Goal: Task Accomplishment & Management: Use online tool/utility

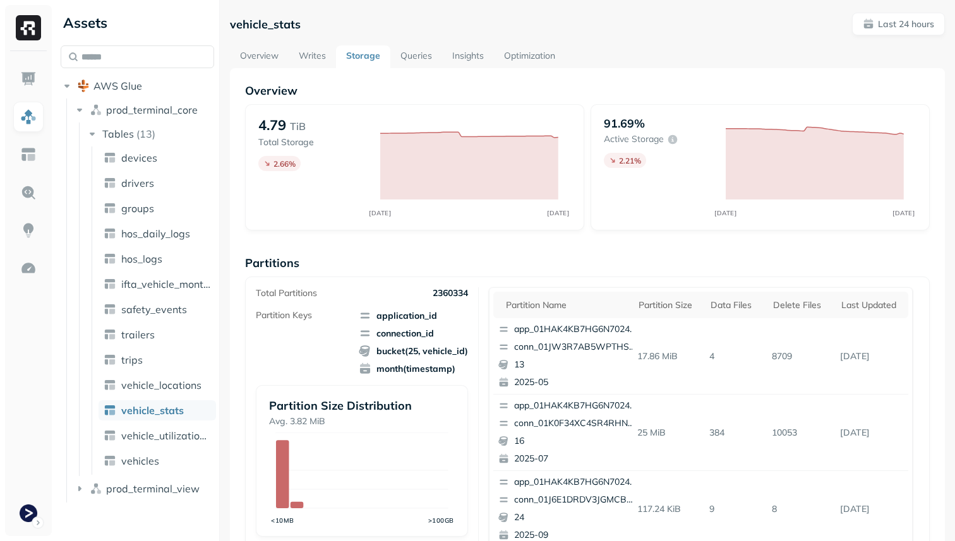
scroll to position [185, 0]
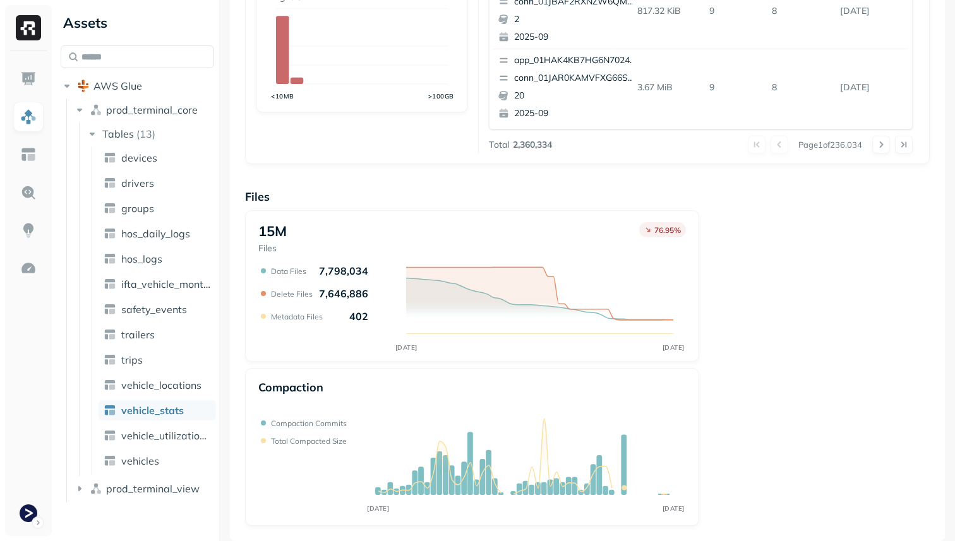
scroll to position [111, 0]
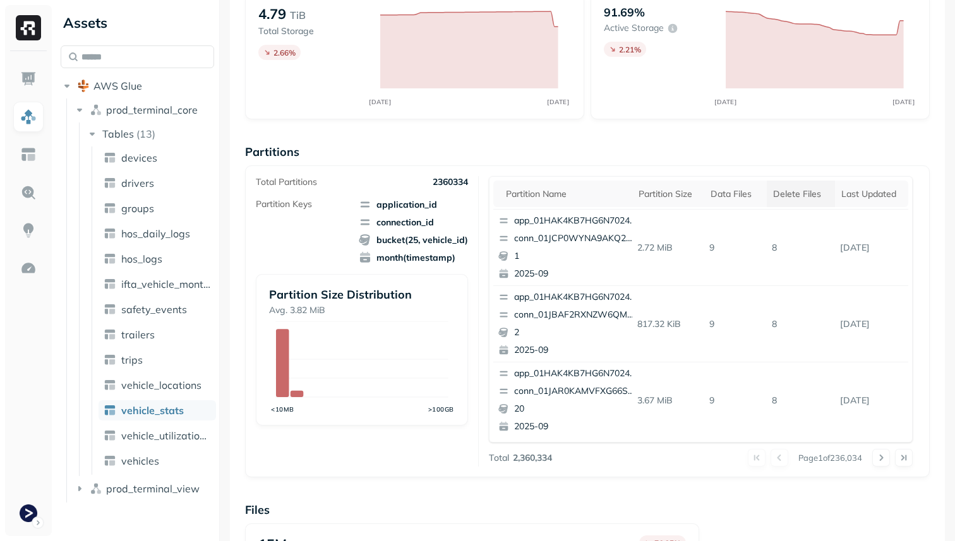
click at [796, 198] on div "Delete Files" at bounding box center [801, 194] width 56 height 12
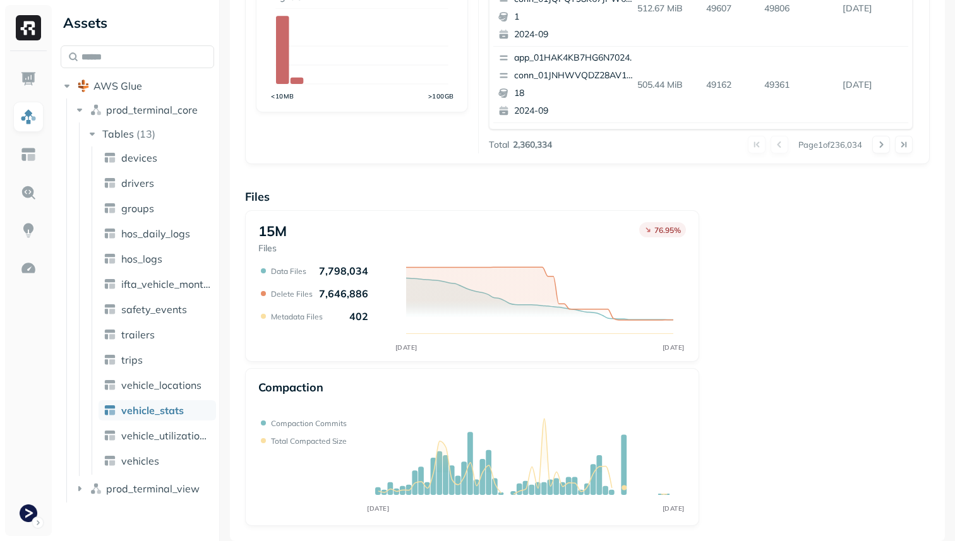
scroll to position [0, 0]
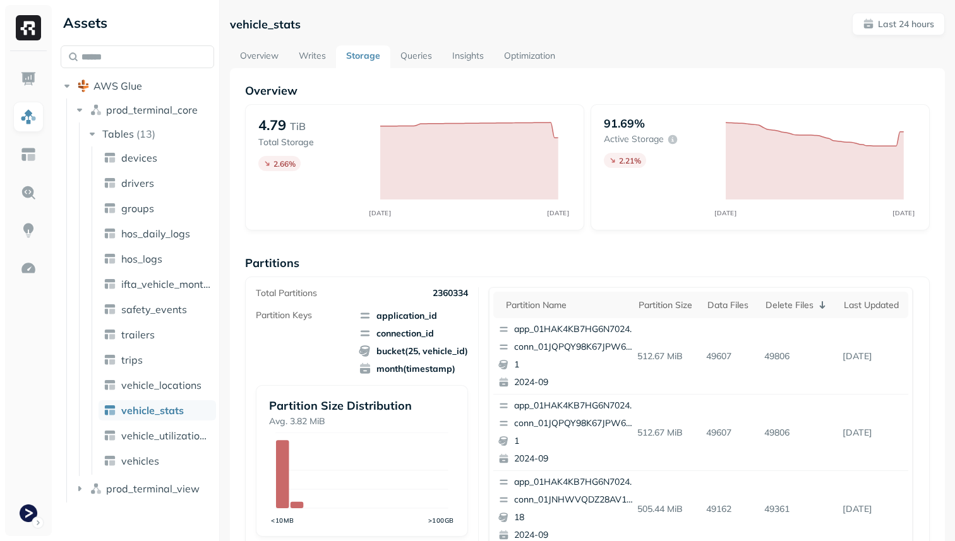
click at [553, 58] on link "Optimization" at bounding box center [529, 56] width 71 height 23
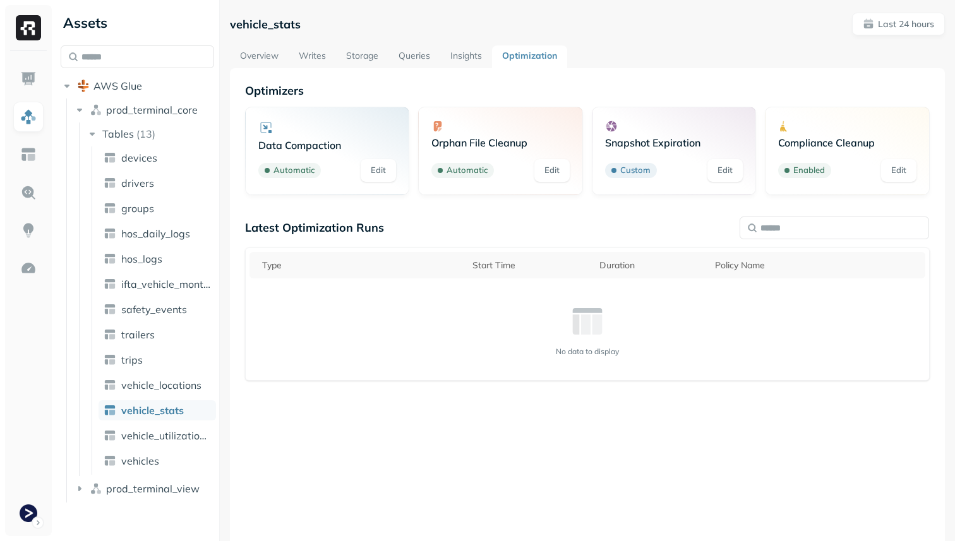
click at [353, 56] on link "Storage" at bounding box center [362, 56] width 52 height 23
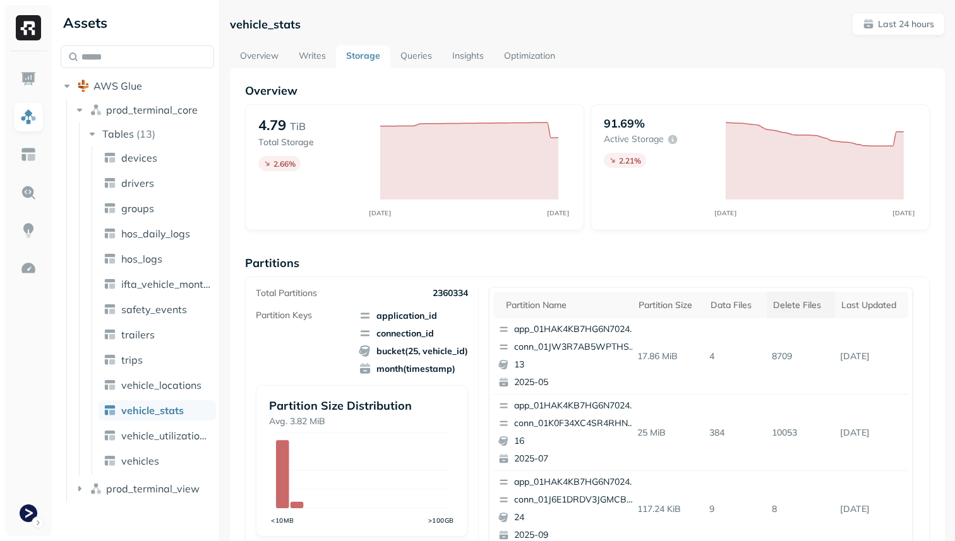
click at [794, 311] on th "Delete Files" at bounding box center [801, 305] width 68 height 27
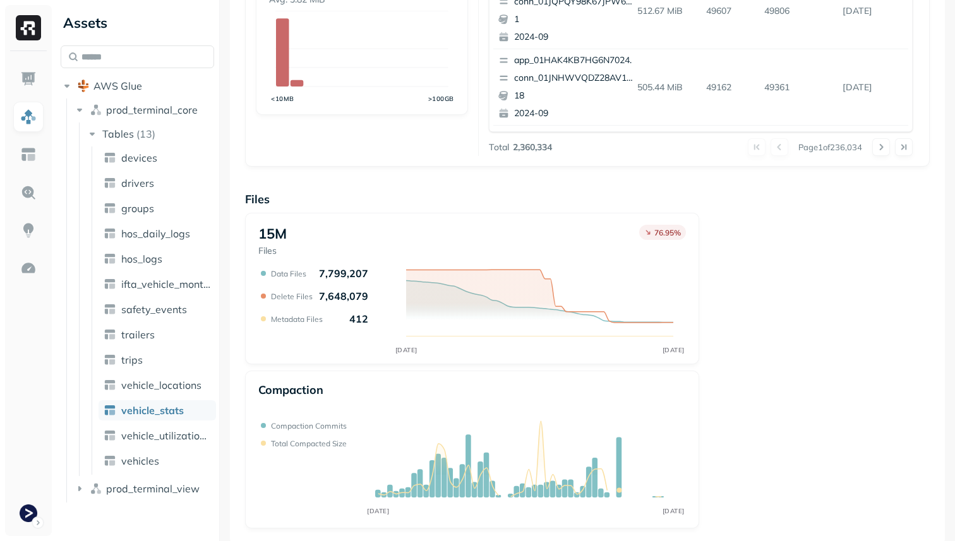
scroll to position [424, 0]
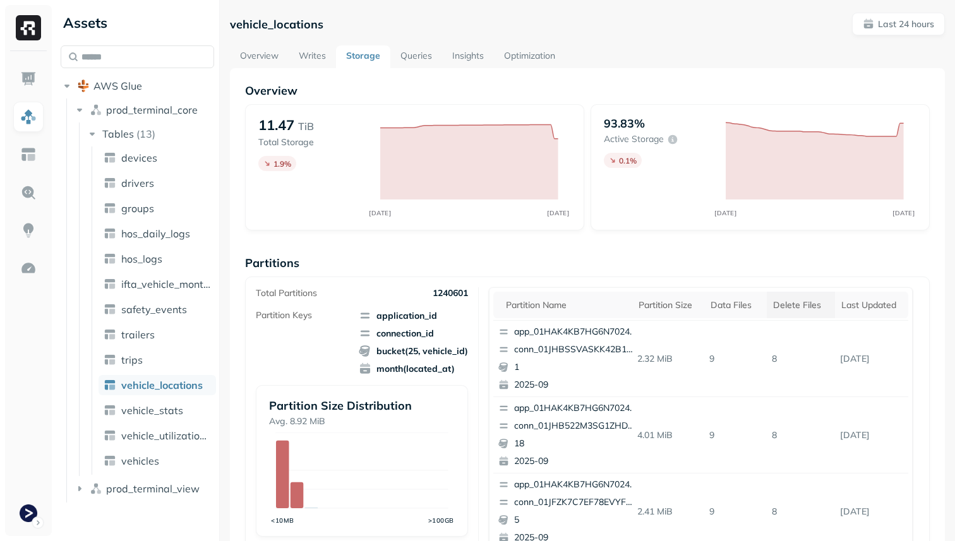
click at [794, 314] on th "Delete Files" at bounding box center [801, 305] width 68 height 27
click at [791, 313] on th "Delete Files" at bounding box center [801, 305] width 68 height 27
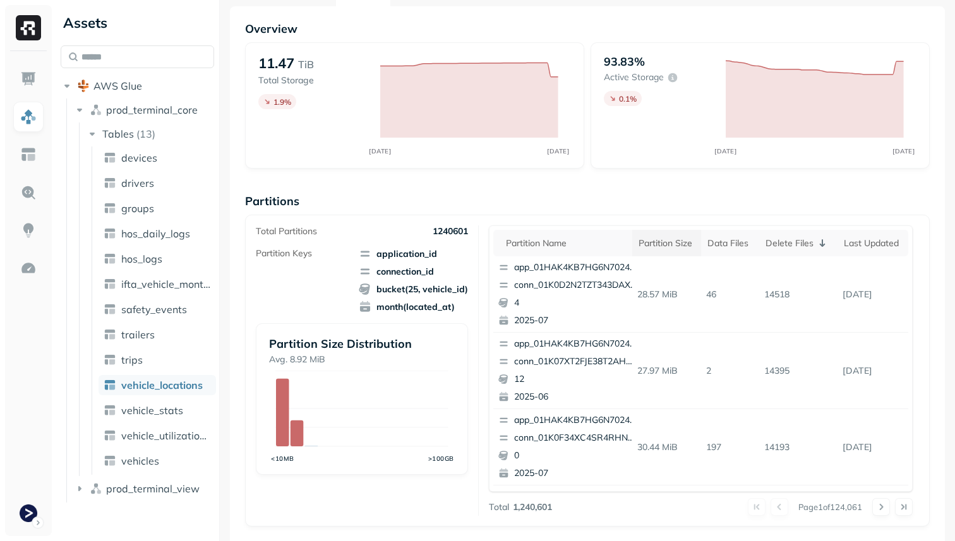
click at [685, 246] on div "Partition size" at bounding box center [666, 243] width 57 height 12
click at [829, 241] on div "Delete Files" at bounding box center [805, 243] width 51 height 12
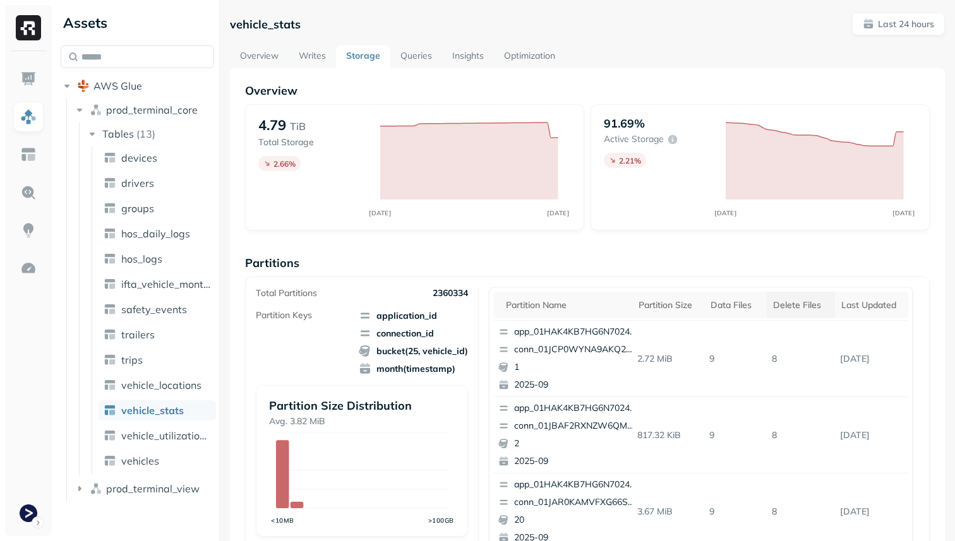
click at [787, 302] on div "Delete Files" at bounding box center [801, 305] width 56 height 12
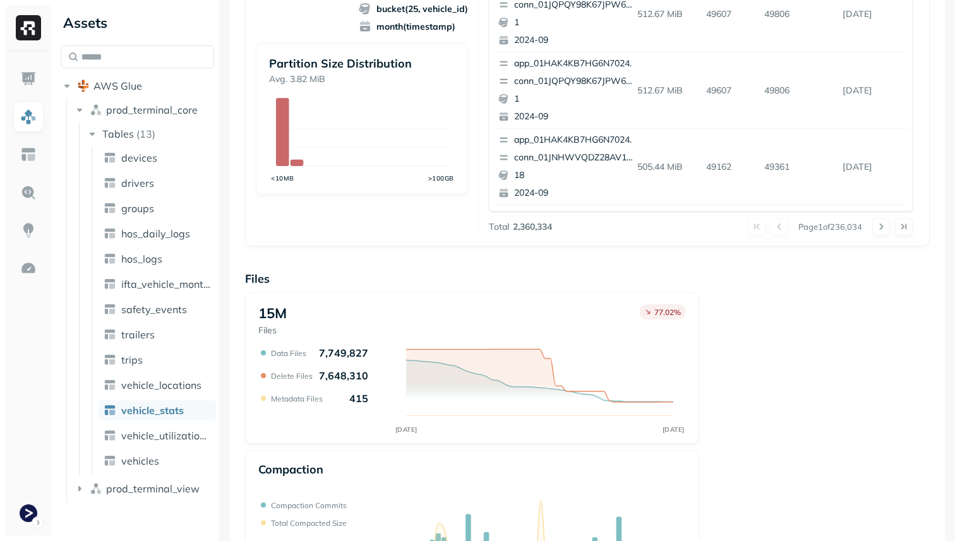
scroll to position [424, 0]
